Goal: Check status

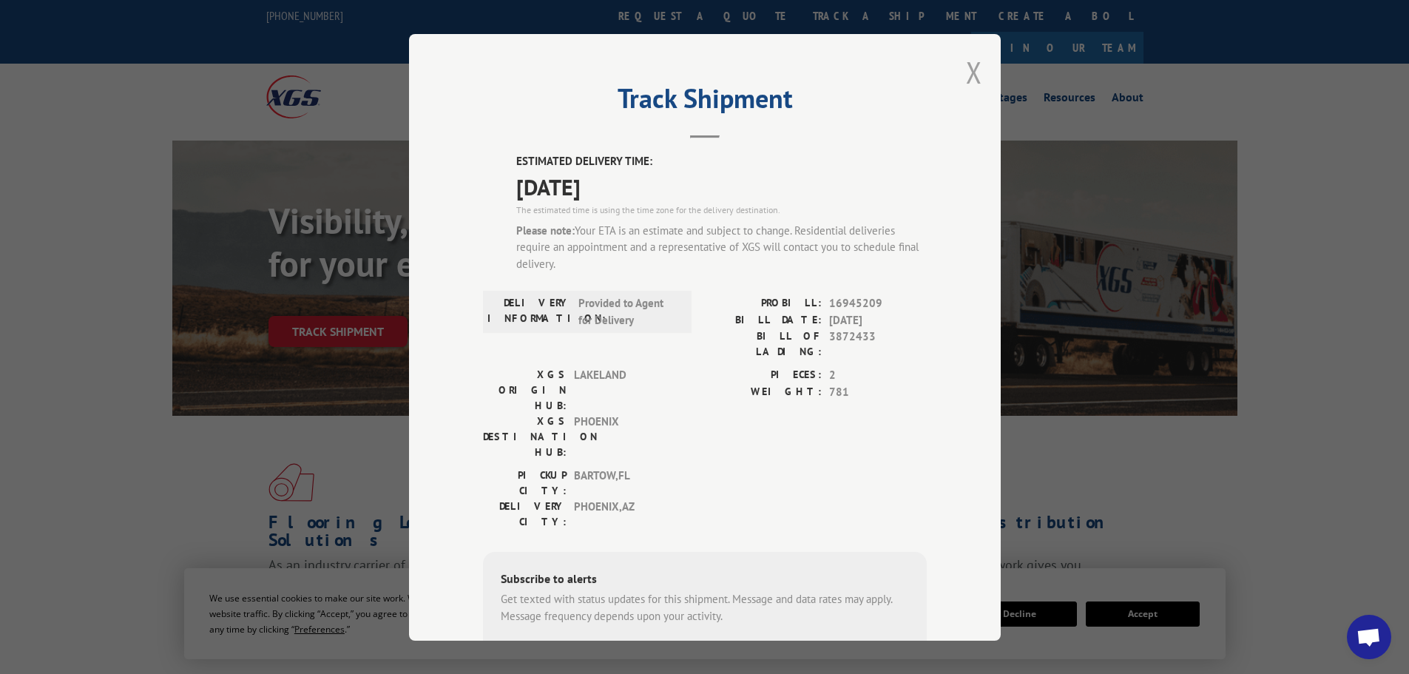
click at [968, 68] on button "Close modal" at bounding box center [974, 72] width 16 height 39
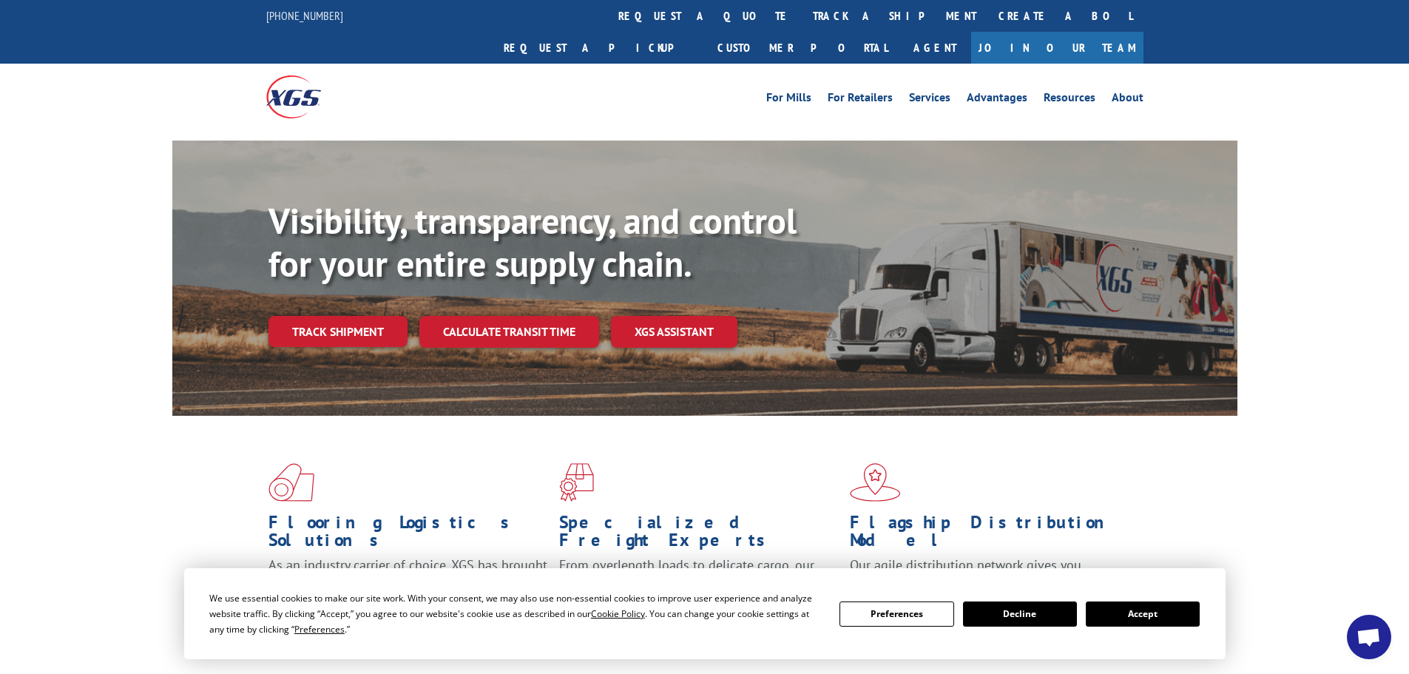
click at [1145, 615] on button "Accept" at bounding box center [1143, 613] width 114 height 25
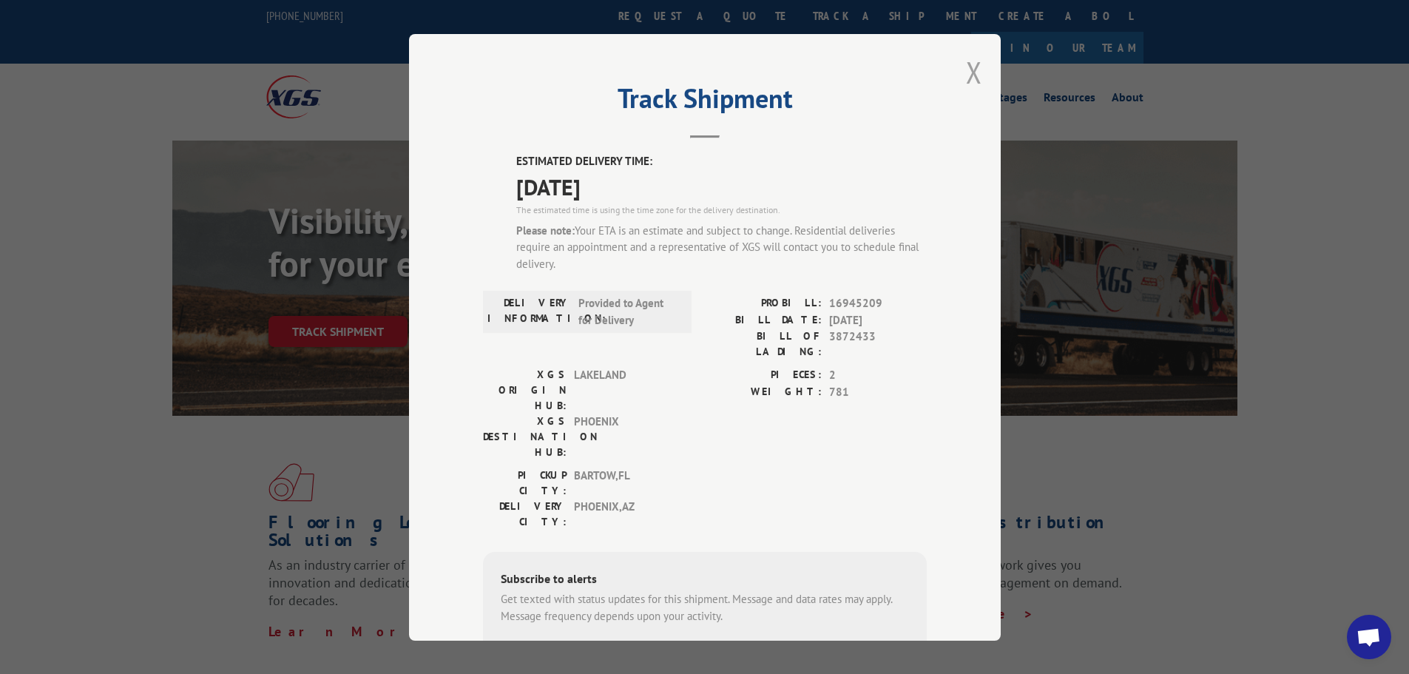
click at [973, 72] on button "Close modal" at bounding box center [974, 72] width 16 height 39
